Goal: Task Accomplishment & Management: Manage account settings

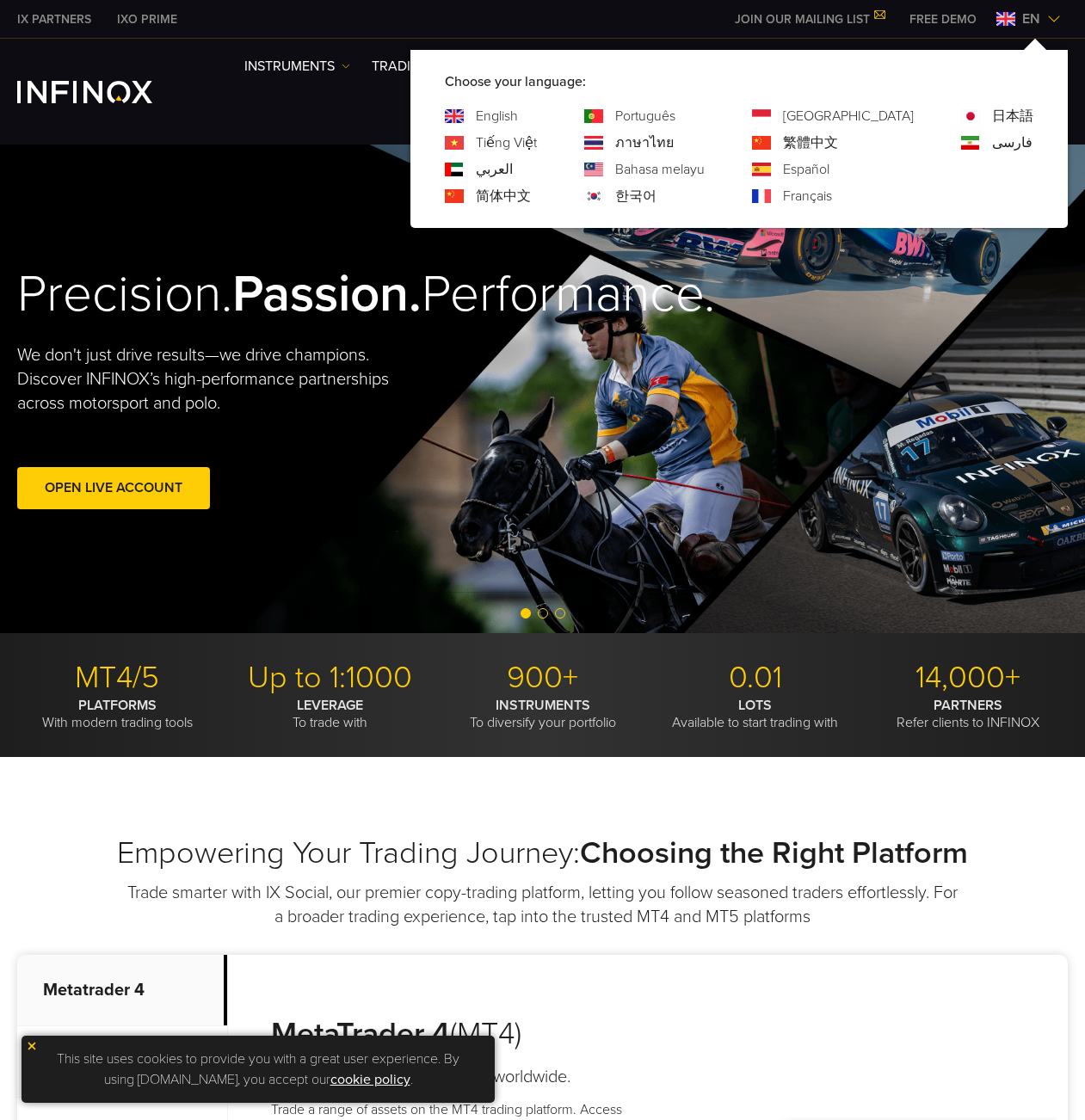
click at [657, 196] on link "한국어" at bounding box center [636, 196] width 41 height 21
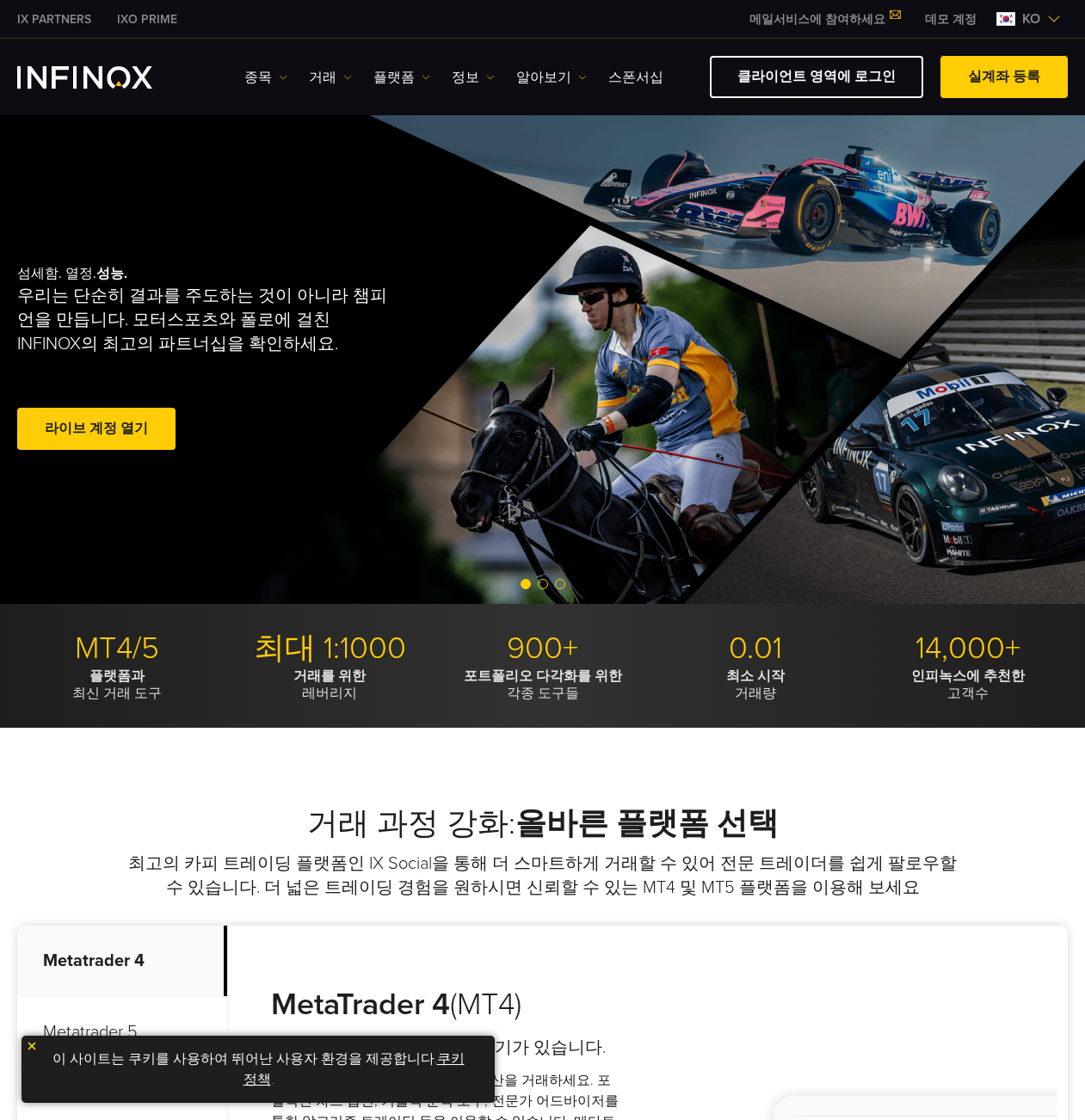
click at [859, 15] on link "메일서비스에 참여하세요" at bounding box center [825, 19] width 176 height 15
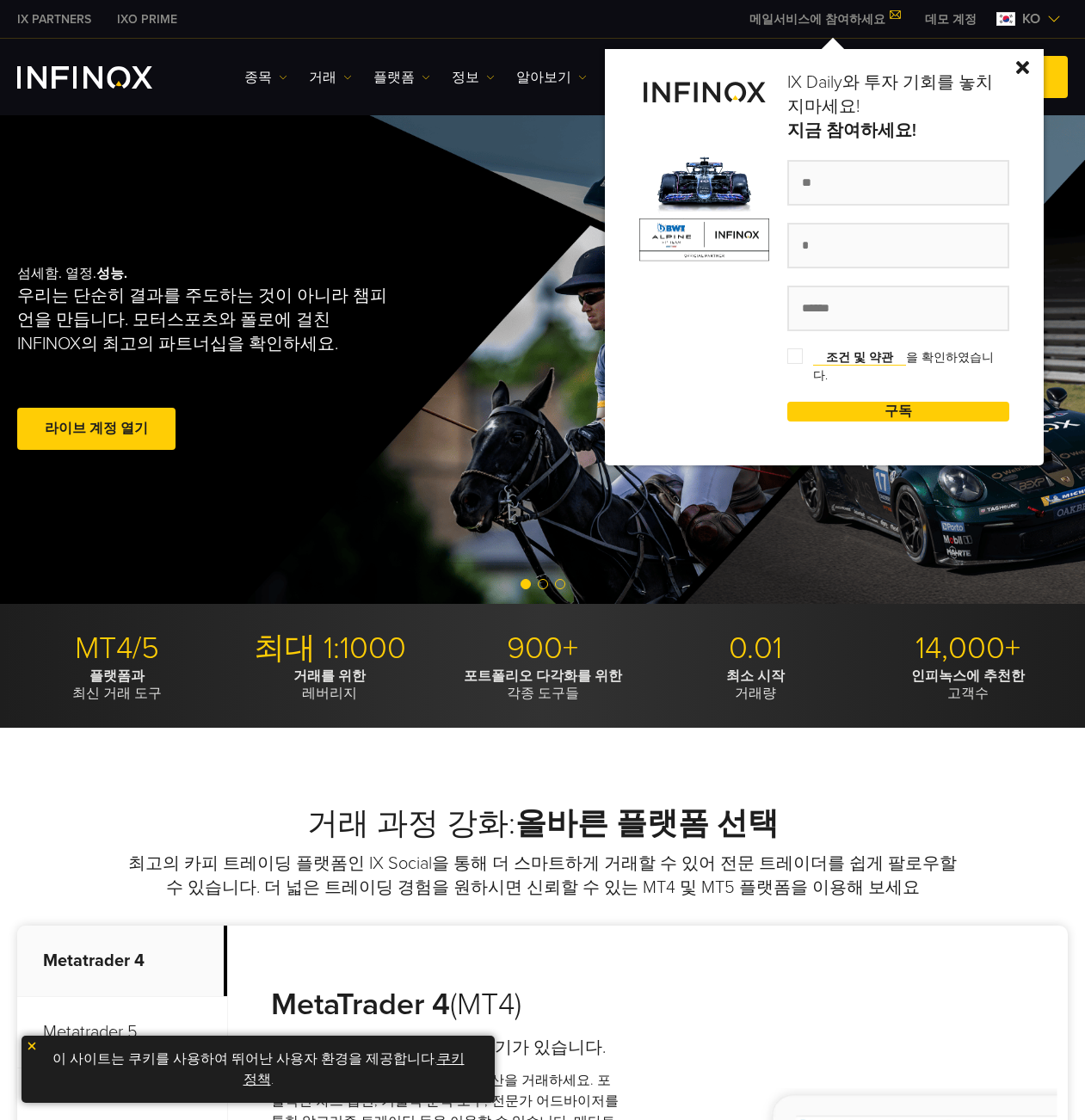
click at [1026, 62] on img at bounding box center [1022, 67] width 13 height 13
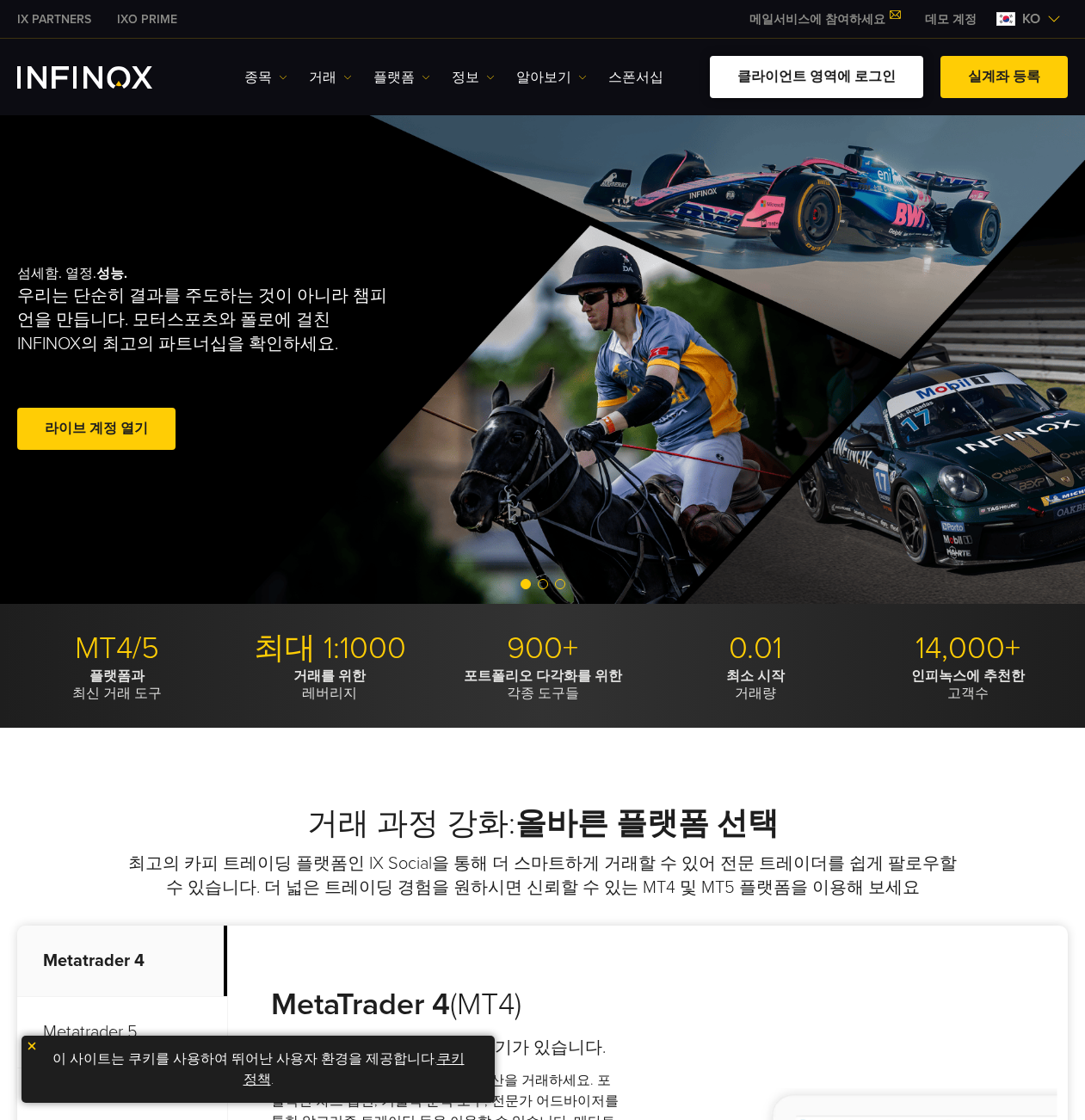
click at [838, 80] on link "클라이언트 영역에 로그인" at bounding box center [817, 77] width 213 height 42
